Goal: Task Accomplishment & Management: Use online tool/utility

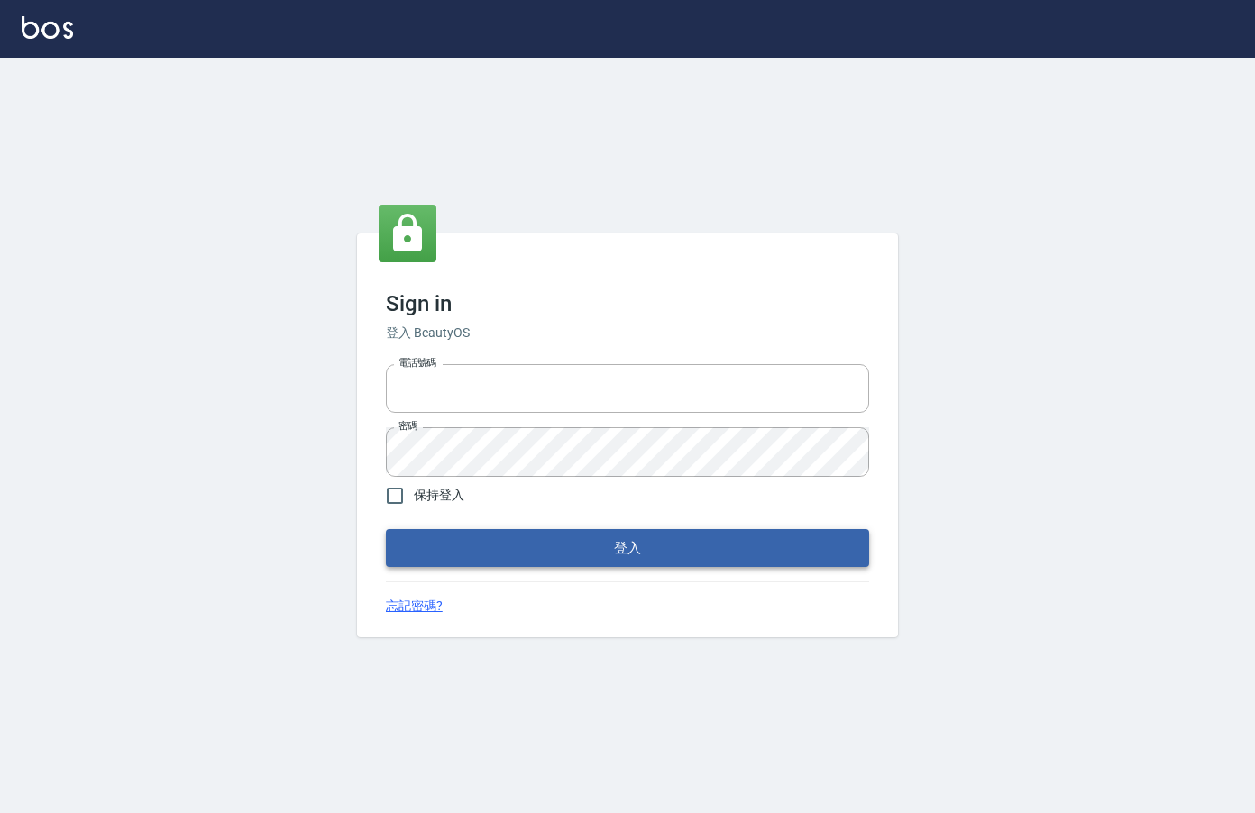
type input "0912850395"
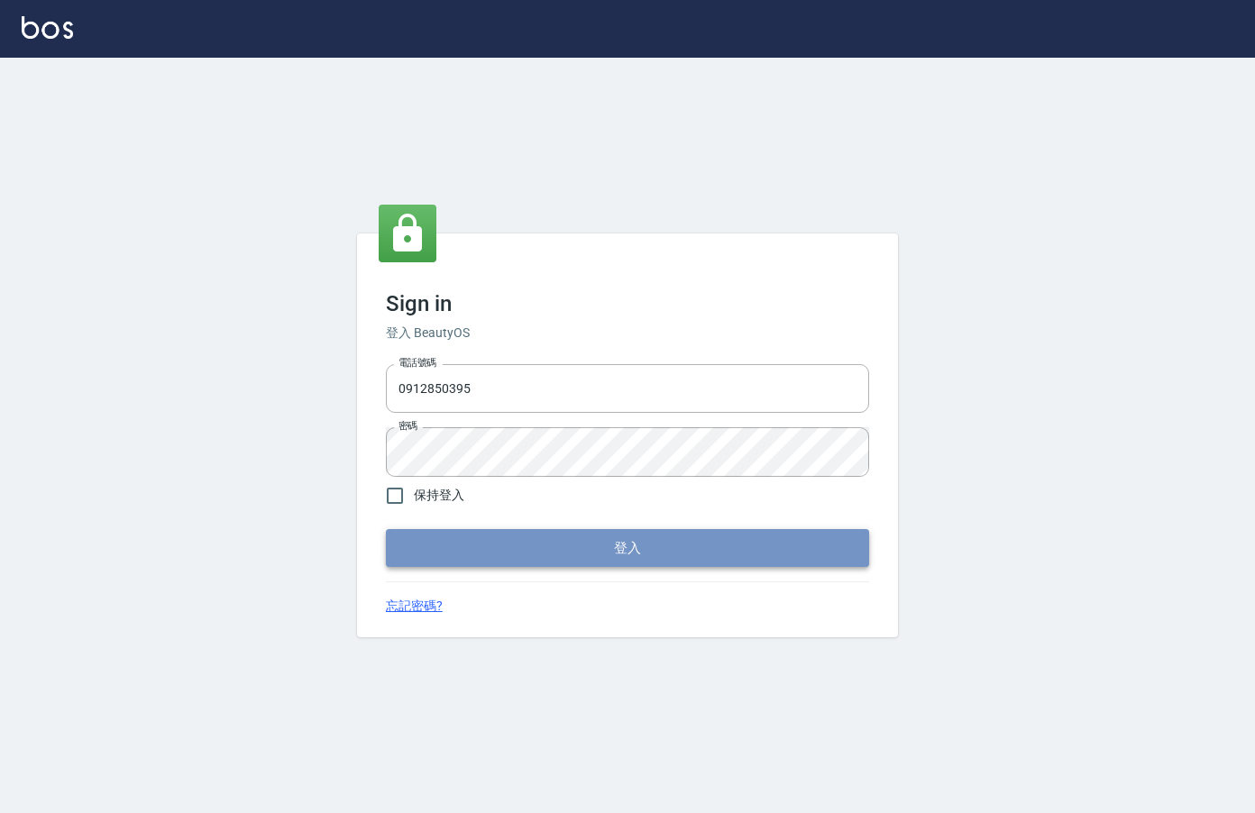
click at [505, 556] on button "登入" at bounding box center [627, 548] width 483 height 38
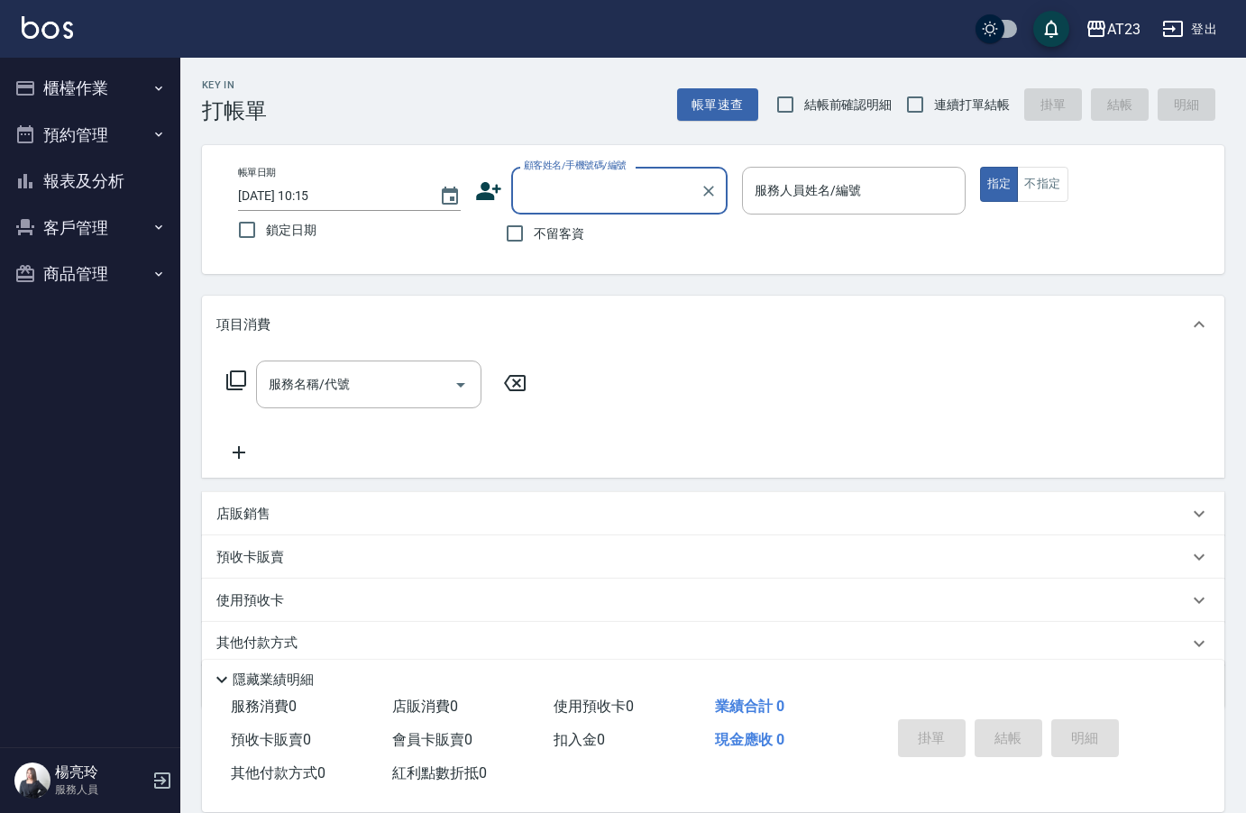
click at [83, 107] on button "櫃檯作業" at bounding box center [90, 88] width 166 height 47
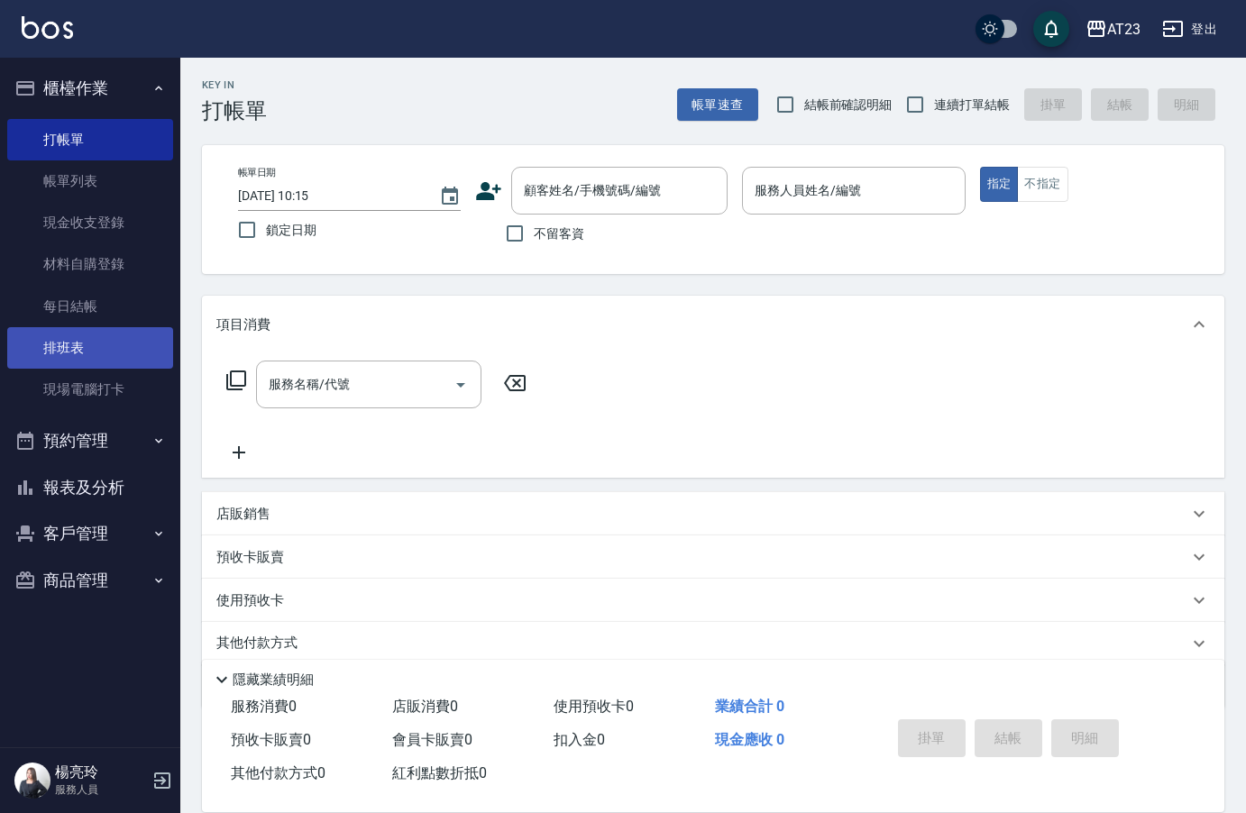
click at [89, 361] on link "排班表" at bounding box center [90, 347] width 166 height 41
